Goal: Task Accomplishment & Management: Manage account settings

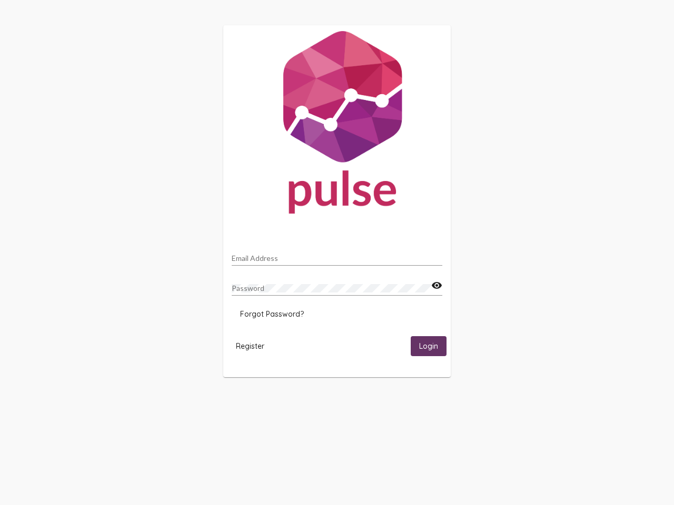
click at [337, 255] on input "Email Address" at bounding box center [337, 258] width 211 height 8
click at [436, 286] on mat-icon "visibility" at bounding box center [436, 285] width 11 height 13
click at [272, 314] on span "Forgot Password?" at bounding box center [272, 313] width 64 height 9
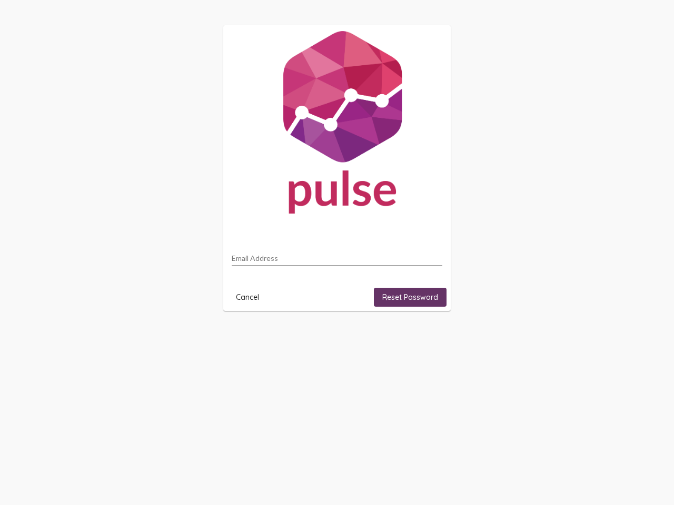
click at [250, 336] on html "Email Address Cancel Reset Password" at bounding box center [337, 168] width 674 height 336
click at [428, 336] on html "Email Address Cancel Reset Password" at bounding box center [337, 168] width 674 height 336
